Goal: Find specific page/section: Find specific page/section

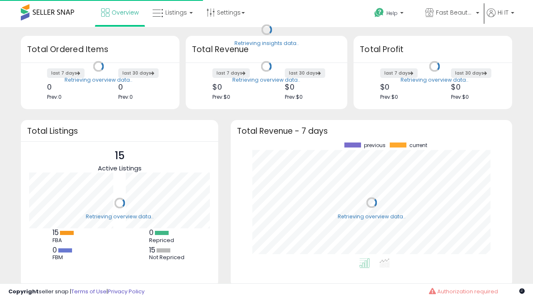
scroll to position [116, 265]
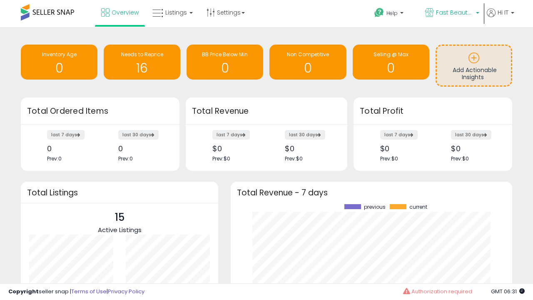
click at [451, 13] on span "Fast Beauty ([GEOGRAPHIC_DATA])" at bounding box center [454, 12] width 37 height 8
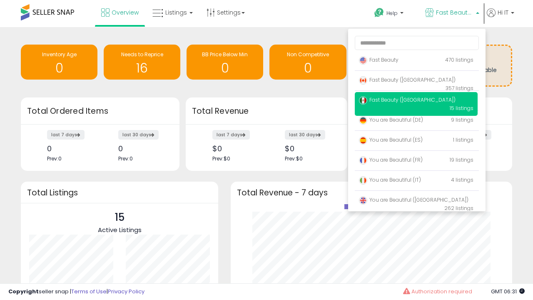
click at [416, 81] on span "Fast Beauty ([GEOGRAPHIC_DATA])" at bounding box center [407, 79] width 97 height 7
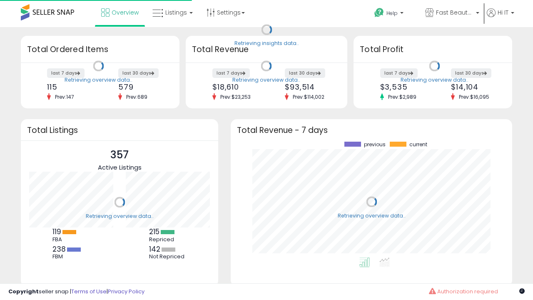
scroll to position [116, 265]
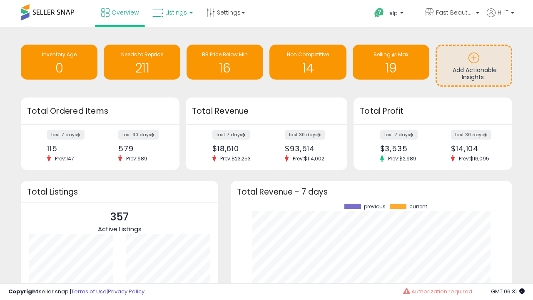
click at [172, 12] on span "Listings" at bounding box center [176, 12] width 22 height 8
